Goal: Task Accomplishment & Management: Complete application form

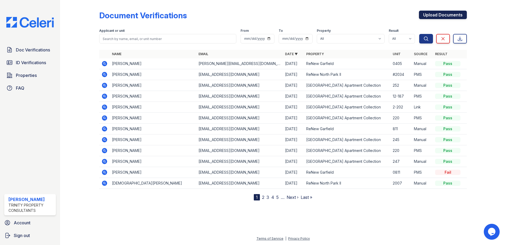
click at [428, 17] on link "Upload Documents" at bounding box center [443, 15] width 48 height 8
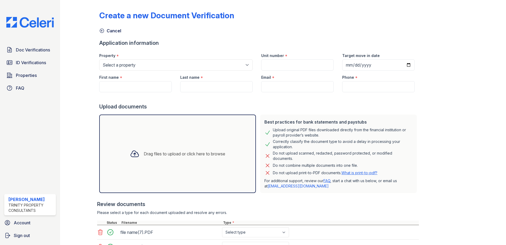
click at [358, 36] on div "Create a new Document Verification Cancel Application information Property * Se…" at bounding box center [283, 137] width 368 height 271
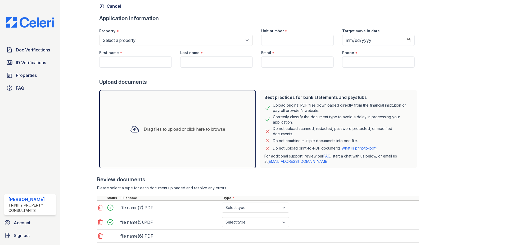
scroll to position [59, 0]
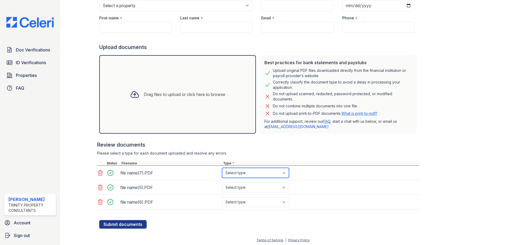
click at [235, 171] on select "Select type Paystub Bank Statement Offer Letter Tax Documents Benefit Award Let…" at bounding box center [255, 173] width 67 height 10
select select "bank_statement"
click at [222, 168] on select "Select type Paystub Bank Statement Offer Letter Tax Documents Benefit Award Let…" at bounding box center [255, 173] width 67 height 10
click at [246, 187] on select "Select type Paystub Bank Statement Offer Letter Tax Documents Benefit Award Let…" at bounding box center [255, 187] width 67 height 10
select select "bank_statement"
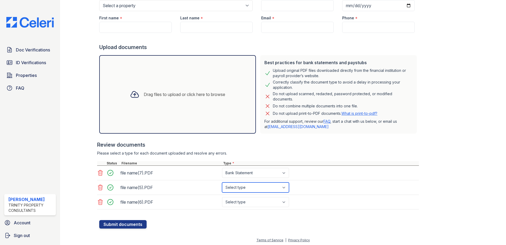
click at [222, 182] on select "Select type Paystub Bank Statement Offer Letter Tax Documents Benefit Award Let…" at bounding box center [255, 187] width 67 height 10
click at [249, 205] on select "Select type Paystub Bank Statement Offer Letter Tax Documents Benefit Award Let…" at bounding box center [255, 202] width 67 height 10
click at [222, 197] on select "Select type Paystub Bank Statement Offer Letter Tax Documents Benefit Award Let…" at bounding box center [255, 202] width 67 height 10
click at [244, 207] on div "file name(6).PDF Select type Paystub Bank Statement Offer Letter Tax Documents …" at bounding box center [258, 202] width 322 height 15
click at [251, 202] on select "Select type Paystub Bank Statement Offer Letter Tax Documents Benefit Award Let…" at bounding box center [255, 202] width 67 height 10
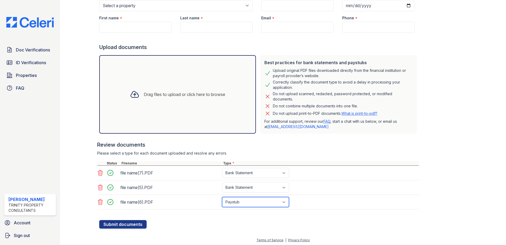
select select "bank_statement"
click at [222, 197] on select "Select type Paystub Bank Statement Offer Letter Tax Documents Benefit Award Let…" at bounding box center [255, 202] width 67 height 10
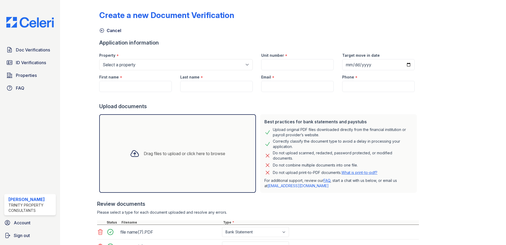
scroll to position [0, 0]
click at [133, 68] on select "Select a property ReNew Garfield ReNew North Park Apartment Collection ReNew No…" at bounding box center [176, 64] width 154 height 11
select select "63"
click at [99, 59] on select "Select a property ReNew Garfield ReNew North Park Apartment Collection ReNew No…" at bounding box center [176, 64] width 154 height 11
click at [131, 83] on input "First name" at bounding box center [135, 86] width 73 height 11
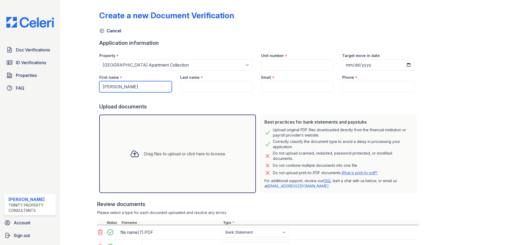
type input "Eliosnel"
type input "Oms"
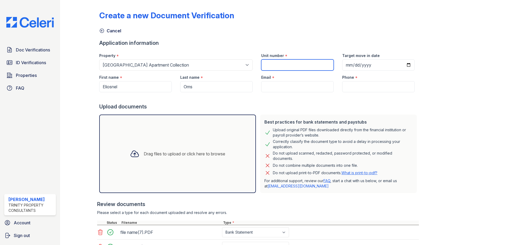
click at [283, 64] on input "Unit number" at bounding box center [297, 64] width 73 height 11
type input "178"
click at [277, 81] on input "Email" at bounding box center [297, 86] width 73 height 11
paste input "[EMAIL_ADDRESS][DOMAIN_NAME]"
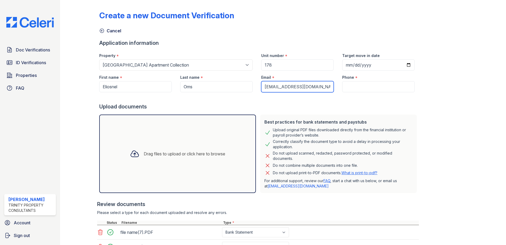
type input "[EMAIL_ADDRESS][DOMAIN_NAME]"
click at [401, 64] on input "Target move in date" at bounding box center [378, 64] width 73 height 11
type input "2025-08-28"
click at [357, 83] on input "Phone" at bounding box center [378, 86] width 73 height 11
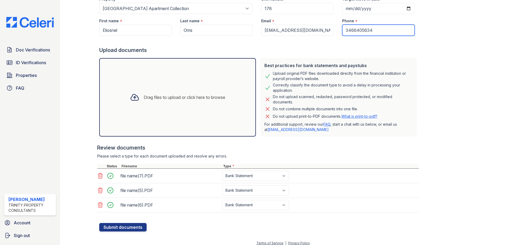
scroll to position [61, 0]
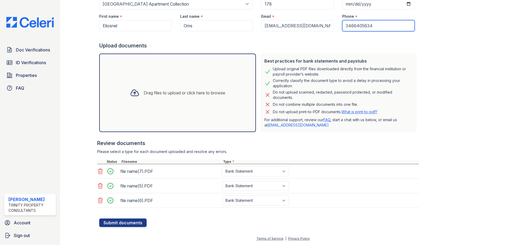
click at [379, 27] on input "3466405634" at bounding box center [378, 25] width 73 height 11
type input "3466405665"
click at [129, 222] on button "Submit documents" at bounding box center [122, 222] width 47 height 8
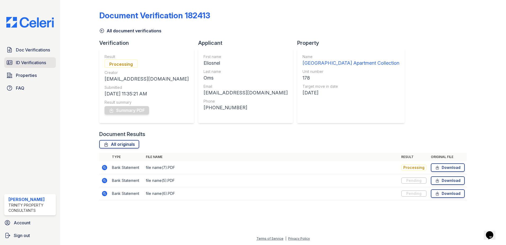
click at [29, 62] on span "ID Verifications" at bounding box center [31, 62] width 30 height 6
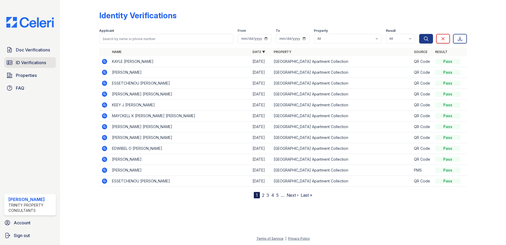
click at [30, 62] on span "ID Verifications" at bounding box center [31, 62] width 30 height 6
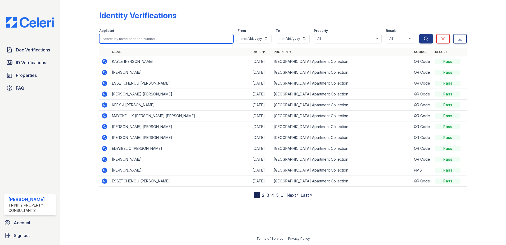
click at [143, 37] on input "search" at bounding box center [166, 39] width 134 height 10
type input "ELIO"
click at [419, 34] on button "Search" at bounding box center [426, 39] width 14 height 10
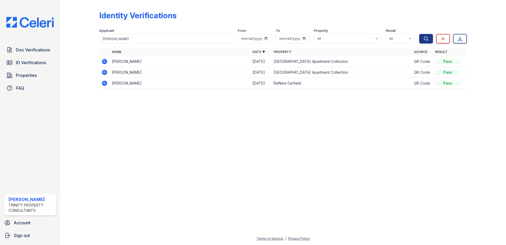
click at [104, 73] on icon at bounding box center [104, 72] width 5 height 5
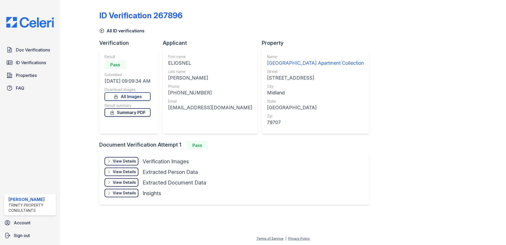
click at [128, 114] on link "Summary PDF" at bounding box center [128, 112] width 46 height 8
click at [34, 50] on span "Doc Verifications" at bounding box center [33, 50] width 34 height 6
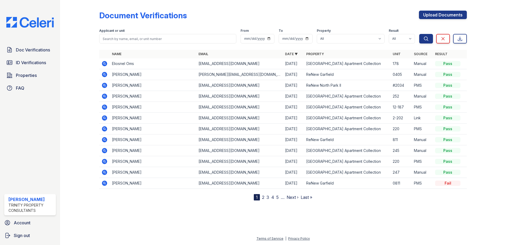
click at [104, 64] on icon at bounding box center [104, 62] width 1 height 1
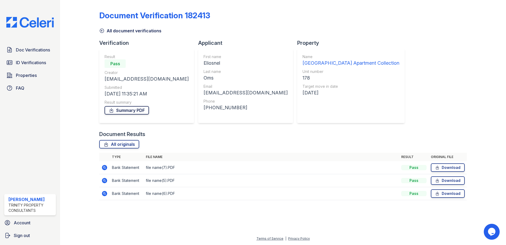
click at [124, 110] on link "Summary PDF" at bounding box center [127, 110] width 44 height 8
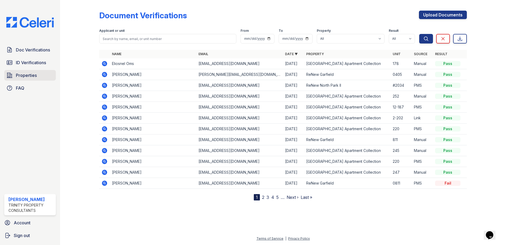
click at [25, 75] on span "Properties" at bounding box center [26, 75] width 21 height 6
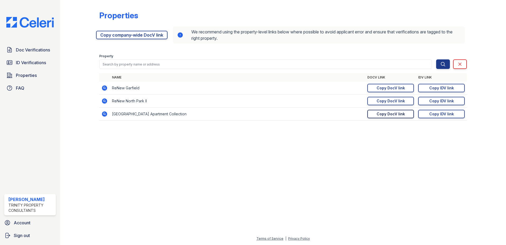
click at [399, 115] on div "Copy DocV link" at bounding box center [391, 113] width 28 height 5
